Goal: Information Seeking & Learning: Learn about a topic

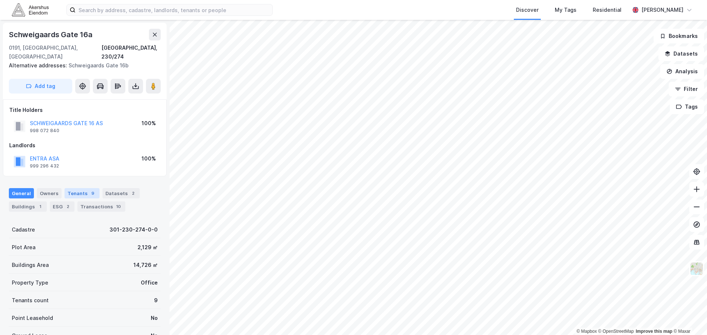
click at [73, 188] on div "Tenants 9" at bounding box center [81, 193] width 35 height 10
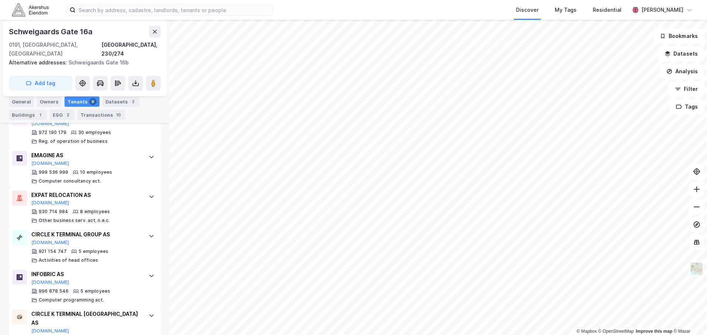
scroll to position [397, 0]
